Goal: Navigation & Orientation: Find specific page/section

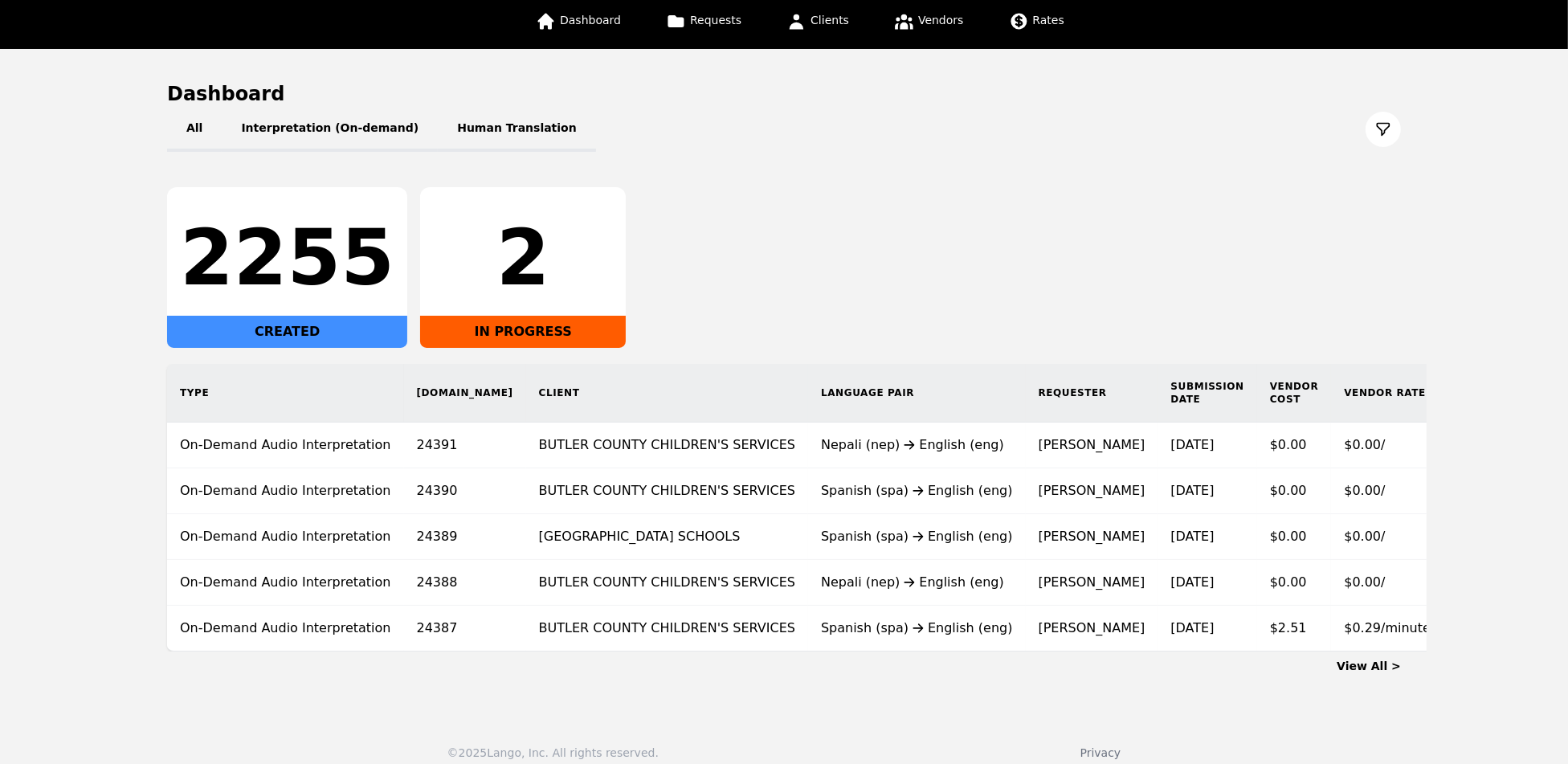
scroll to position [124, 0]
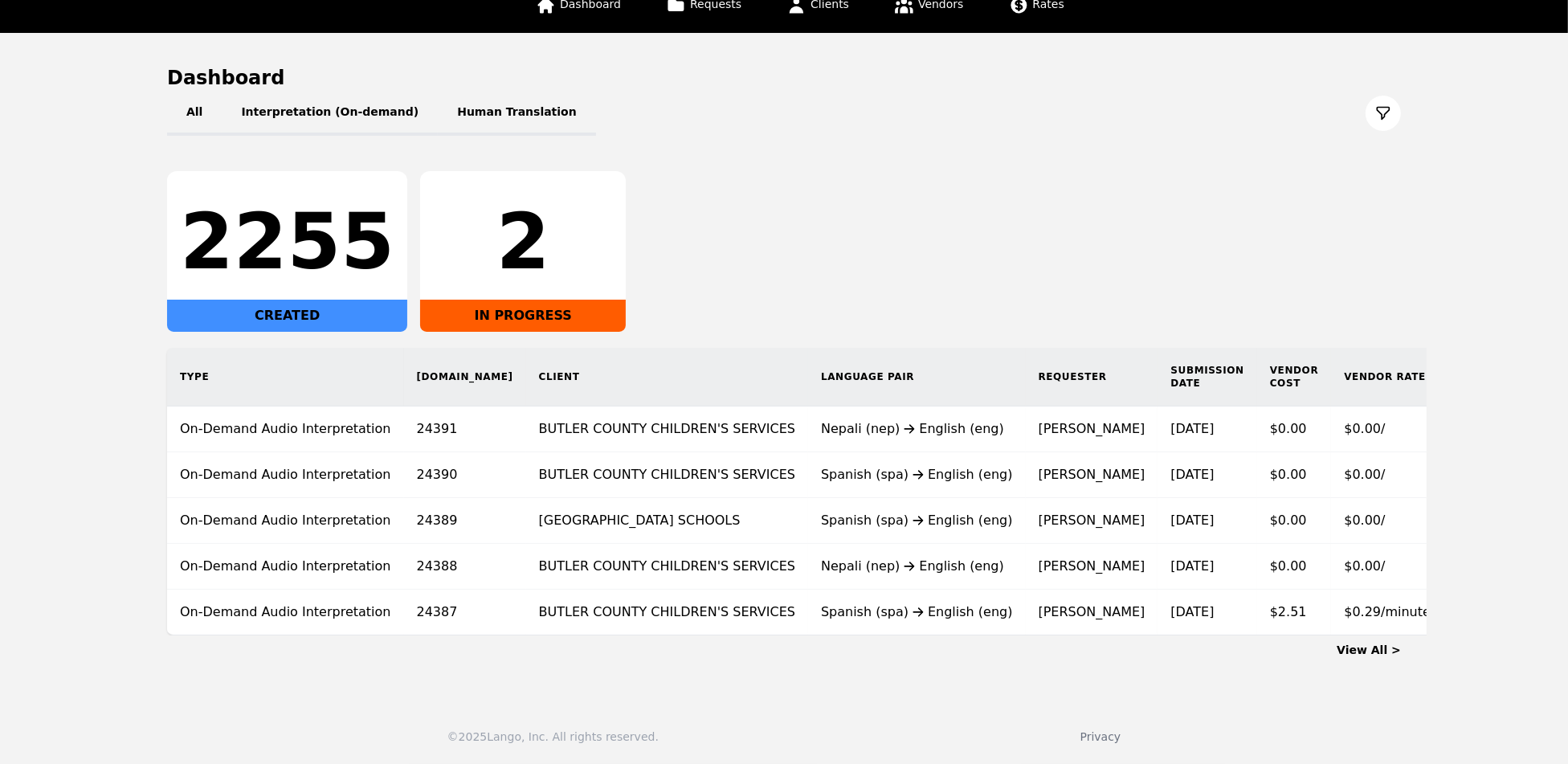
click at [1365, 646] on link "View All >" at bounding box center [1368, 650] width 64 height 13
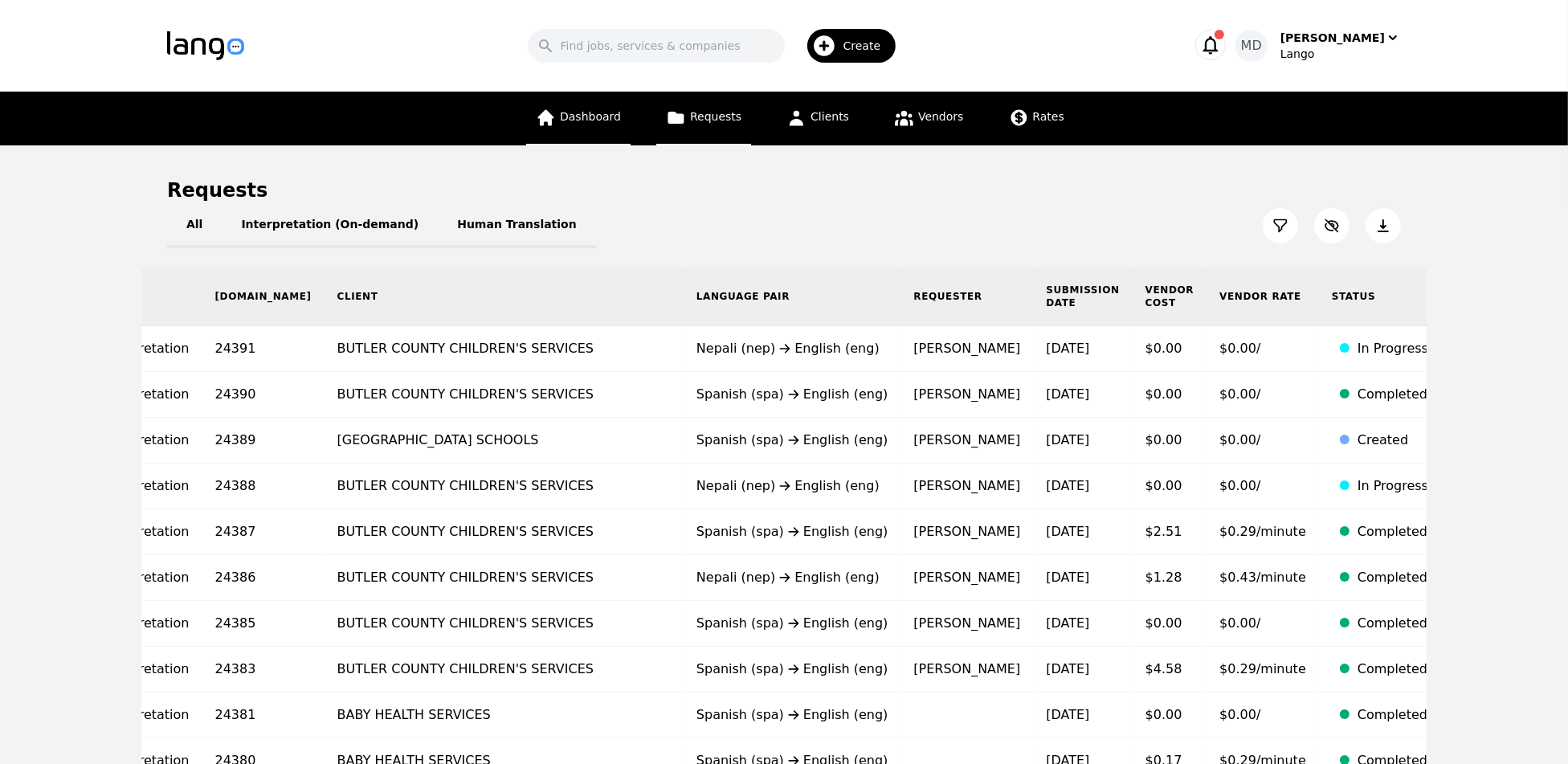
click at [563, 116] on link "Dashboard" at bounding box center [578, 118] width 104 height 54
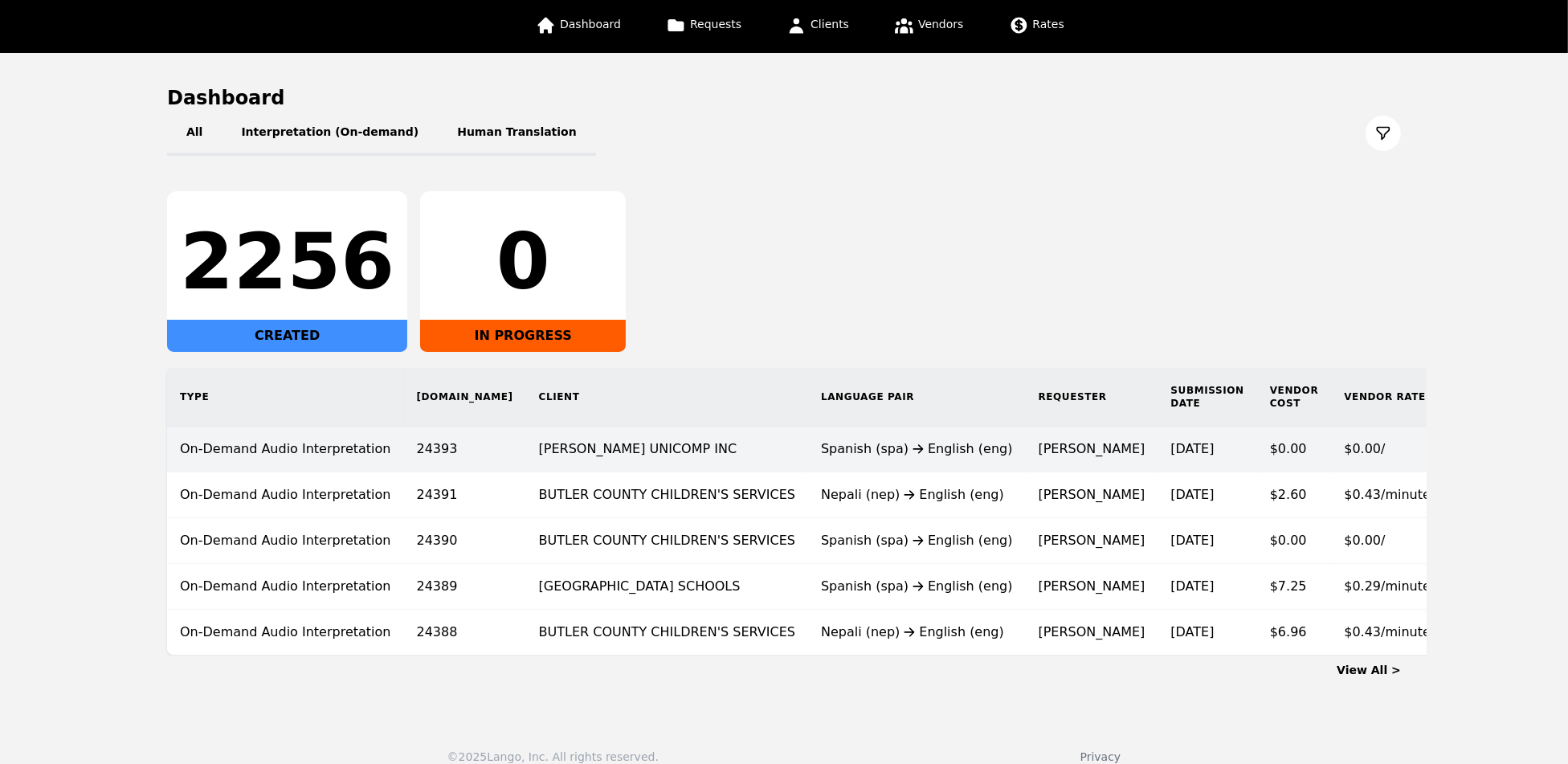
scroll to position [124, 0]
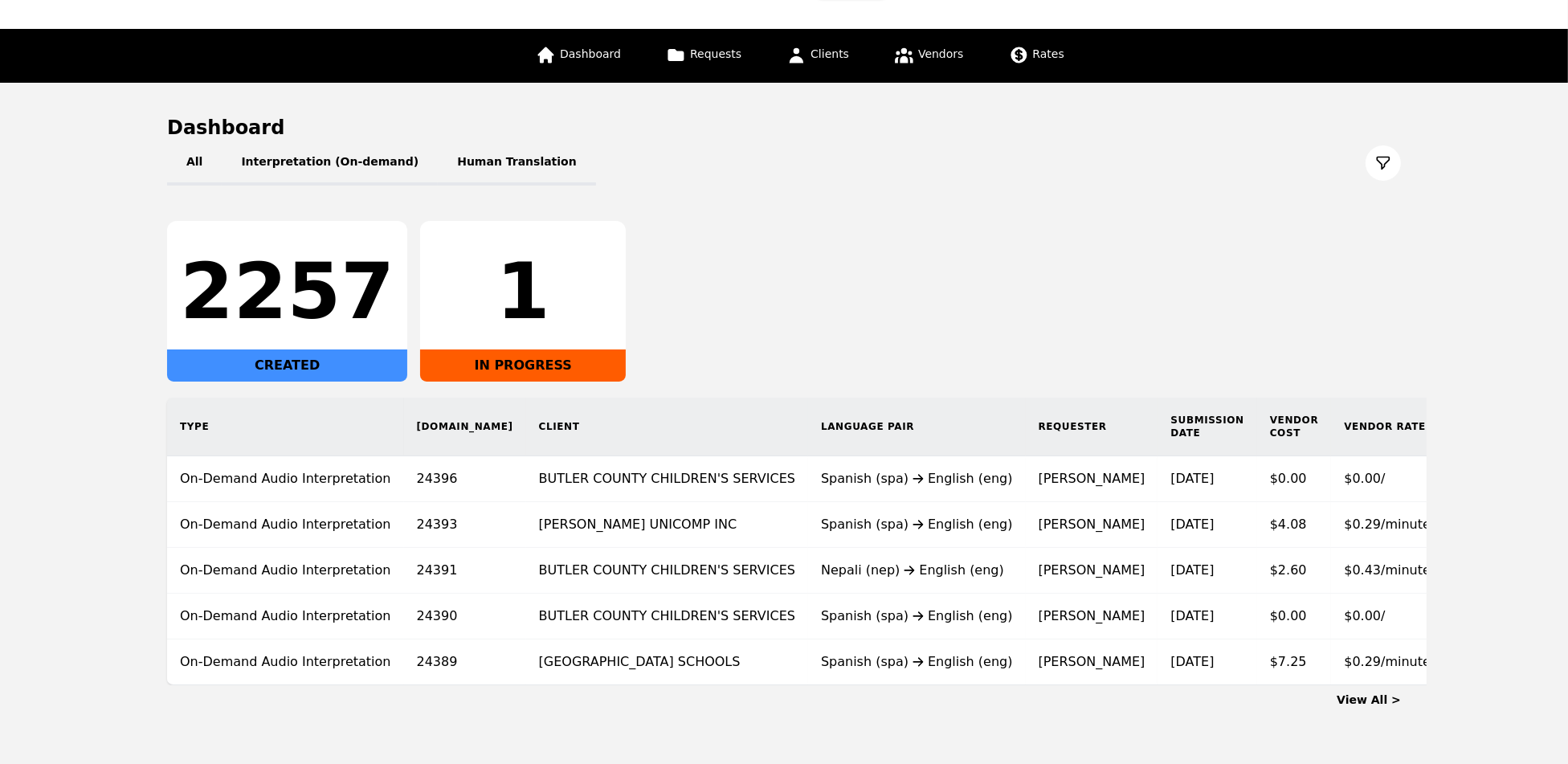
scroll to position [70, 0]
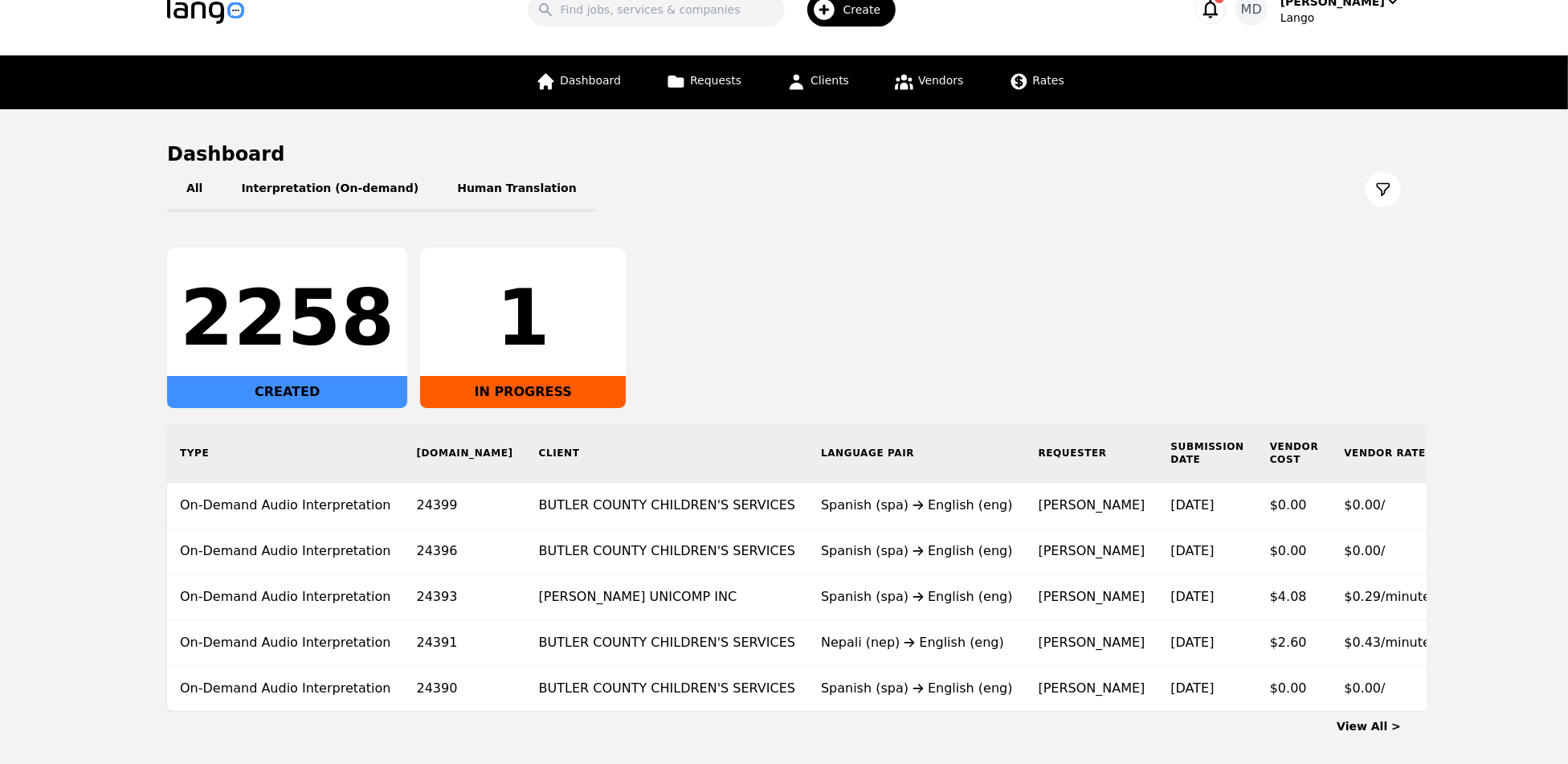
scroll to position [41, 0]
